Goal: Complete application form

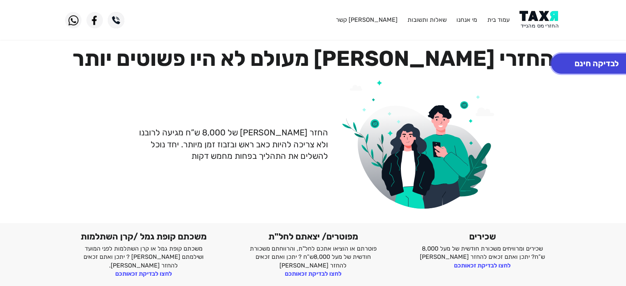
click at [603, 65] on button "לבדיקה חינם" at bounding box center [596, 63] width 91 height 20
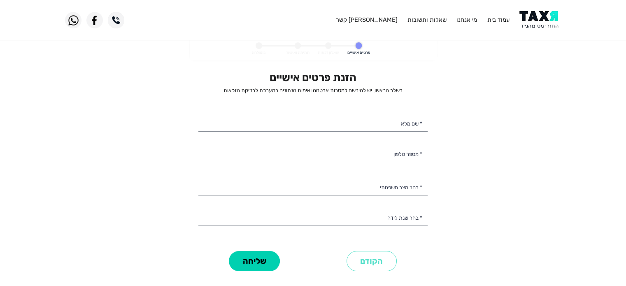
select select
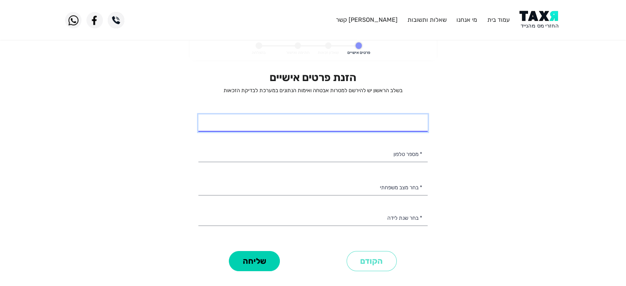
click at [371, 124] on input "* שם מלא" at bounding box center [312, 122] width 229 height 17
type input "[PERSON_NAME]"
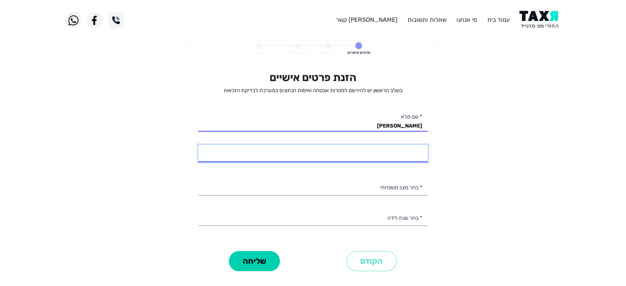
click at [366, 156] on input "* מספר טלפון" at bounding box center [312, 153] width 229 height 17
type input "050-5617246"
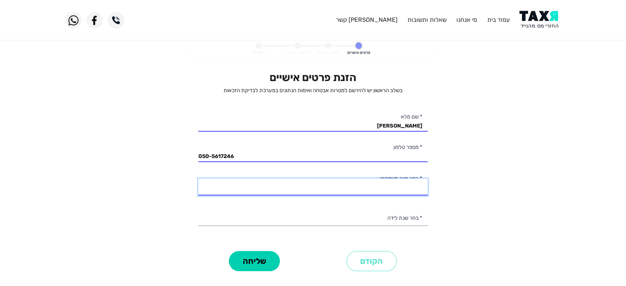
click at [368, 188] on select "רווק/ה נשוי/[PERSON_NAME]/ה אלמן/נה" at bounding box center [312, 187] width 229 height 17
select select "1: Single"
click at [198, 179] on select "רווק/ה נשוי/[PERSON_NAME]/ה אלמן/נה" at bounding box center [312, 187] width 229 height 17
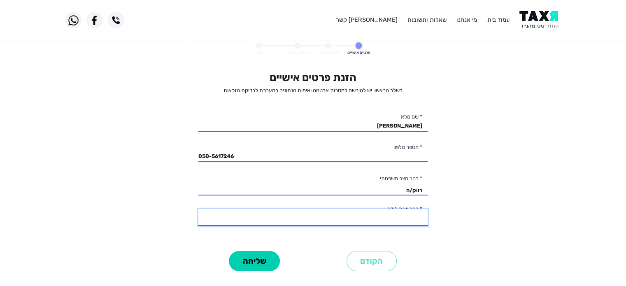
click at [383, 217] on select "2003 2002 2001 2000 1999 1998 1997 1996 1995 1994 1993 1992 1991 1990 1989 1988…" at bounding box center [312, 217] width 229 height 17
click at [198, 209] on select "2003 2002 2001 2000 1999 1998 1997 1996 1995 1994 1993 1992 1991 1990 1989 1988…" at bounding box center [312, 217] width 229 height 17
click at [396, 216] on select "2003 2002 2001 2000 1999 1998 1997 1996 1995 1994 1993 1992 1991 1990 1989 1988…" at bounding box center [312, 217] width 229 height 17
select select "34: 1970"
click at [198, 209] on select "2003 2002 2001 2000 1999 1998 1997 1996 1995 1994 1993 1992 1991 1990 1989 1988…" at bounding box center [312, 217] width 229 height 17
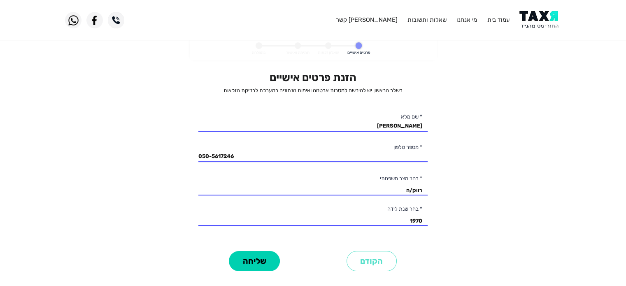
click at [480, 227] on personal-details "פרטים אישיים שאלון זכאות חתימה ואישור בהצלחה הזנת פרטים אישיים בשלב הראשון יש ל…" at bounding box center [313, 164] width 626 height 255
click at [252, 256] on button "שליחה" at bounding box center [254, 261] width 51 height 20
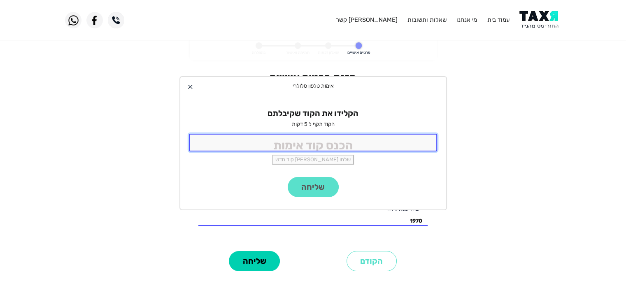
click at [337, 144] on input "tel" at bounding box center [313, 143] width 248 height 18
type input "9886"
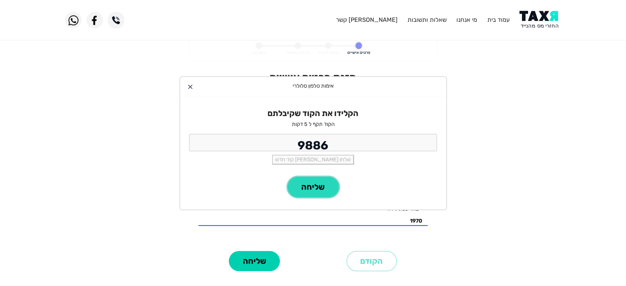
click at [306, 188] on button "שליחה" at bounding box center [313, 187] width 51 height 20
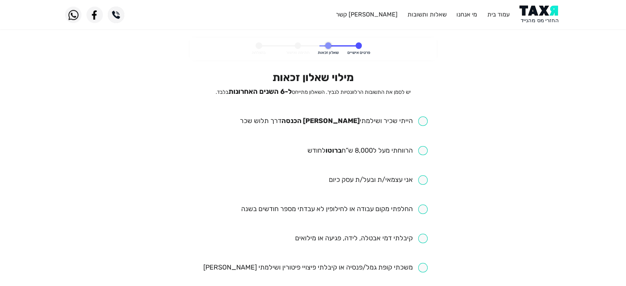
scroll to position [41, 0]
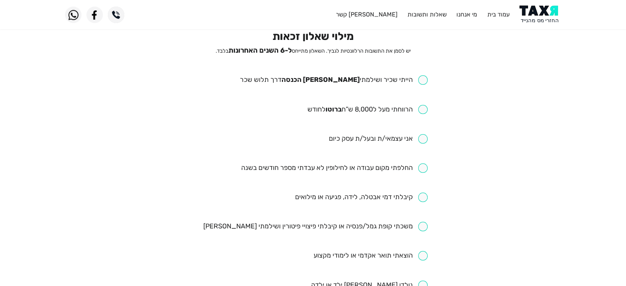
click at [420, 80] on input "checkbox" at bounding box center [333, 79] width 188 height 9
checkbox input "true"
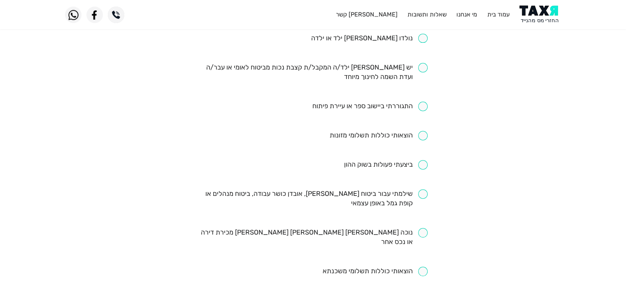
scroll to position [329, 0]
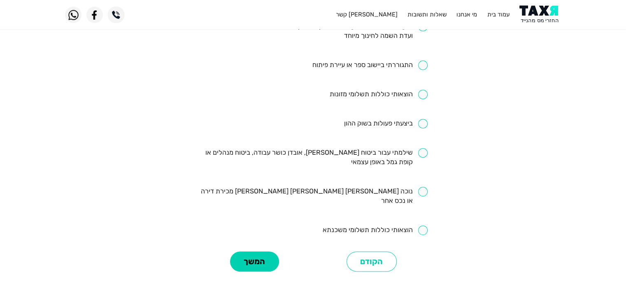
click at [420, 155] on input "checkbox" at bounding box center [312, 157] width 229 height 19
checkbox input "true"
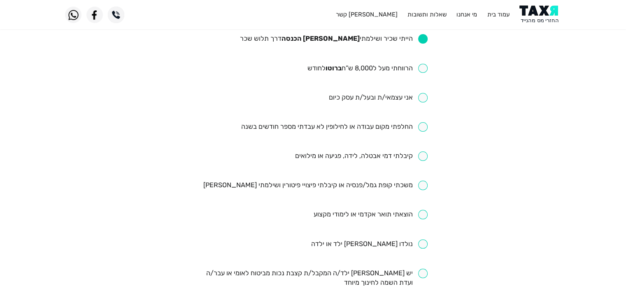
scroll to position [41, 0]
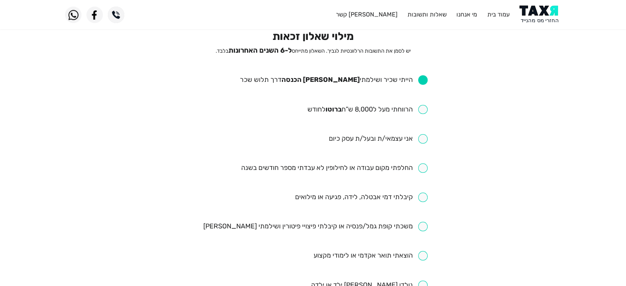
click at [422, 108] on input "checkbox" at bounding box center [367, 109] width 121 height 9
click at [423, 108] on input "checkbox" at bounding box center [367, 109] width 121 height 9
checkbox input "false"
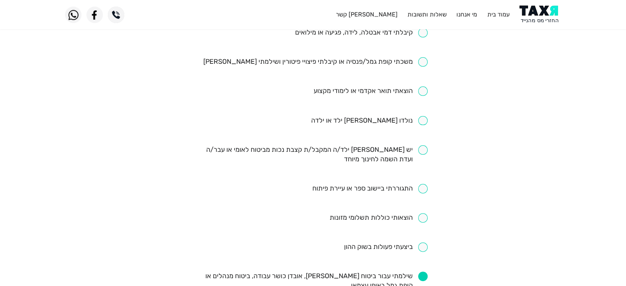
scroll to position [370, 0]
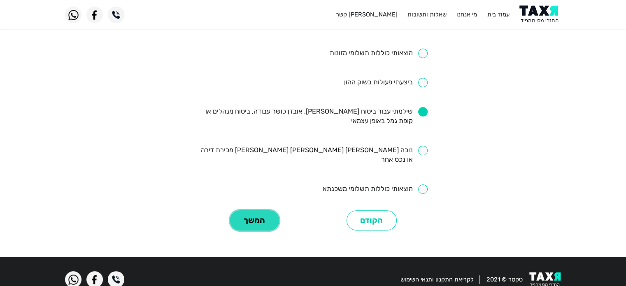
click at [255, 210] on button "המשך" at bounding box center [254, 220] width 49 height 20
